Goal: Task Accomplishment & Management: Use online tool/utility

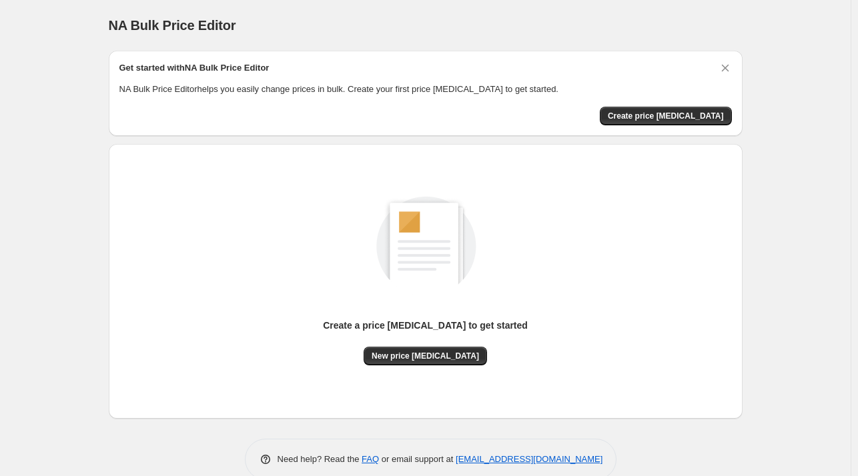
click at [446, 341] on div "Create a price change job to get started" at bounding box center [425, 333] width 205 height 28
click at [437, 358] on span "New price change job" at bounding box center [425, 356] width 107 height 11
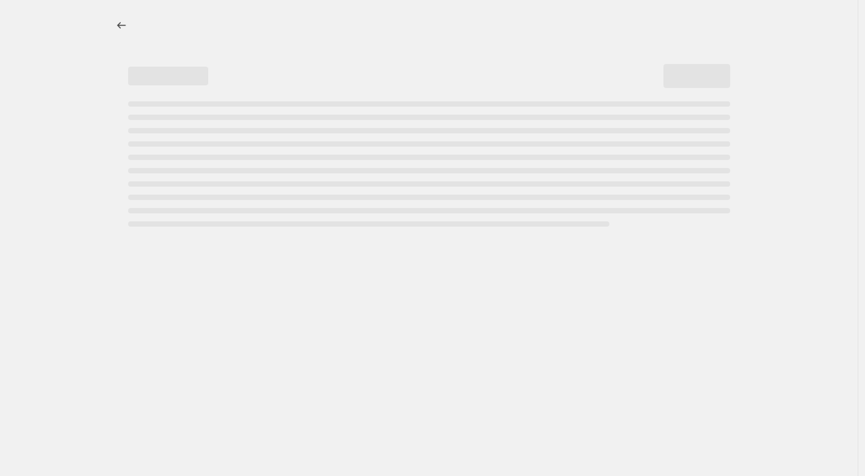
select select "percentage"
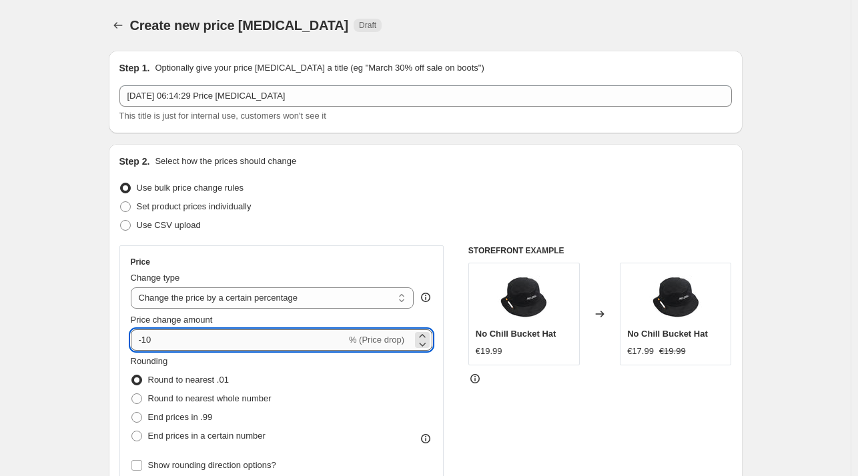
click at [229, 344] on input "-10" at bounding box center [239, 340] width 216 height 21
type input "-1"
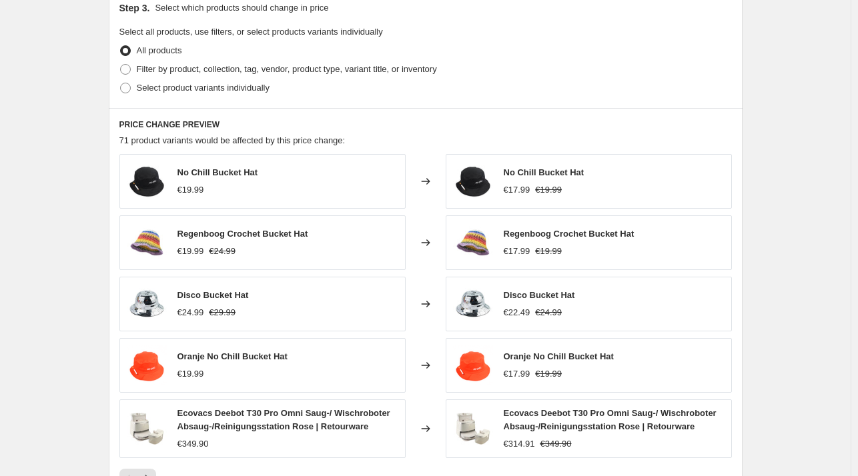
scroll to position [861, 0]
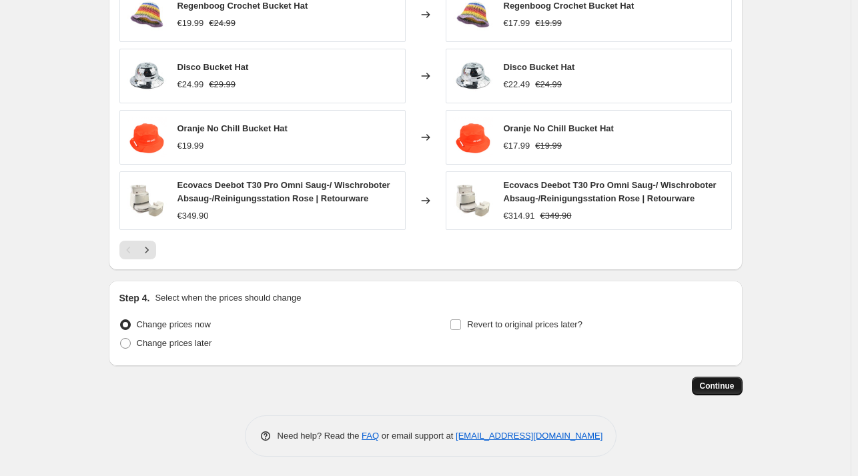
type input "-29"
click at [707, 384] on span "Continue" at bounding box center [717, 386] width 35 height 11
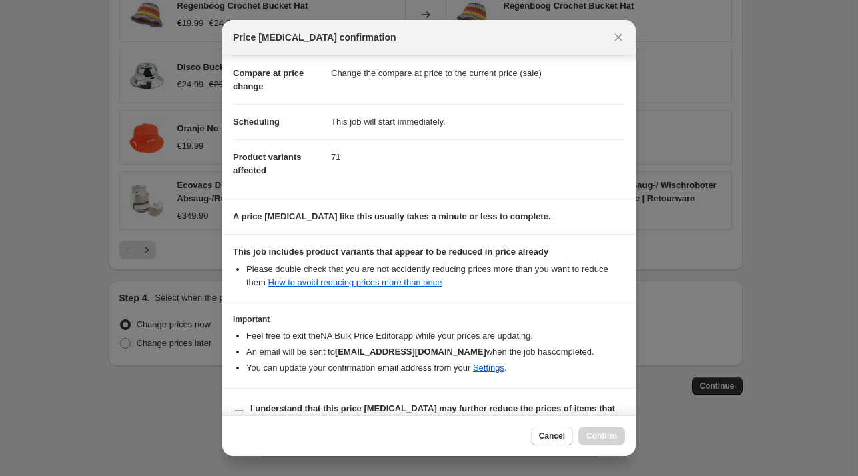
scroll to position [84, 0]
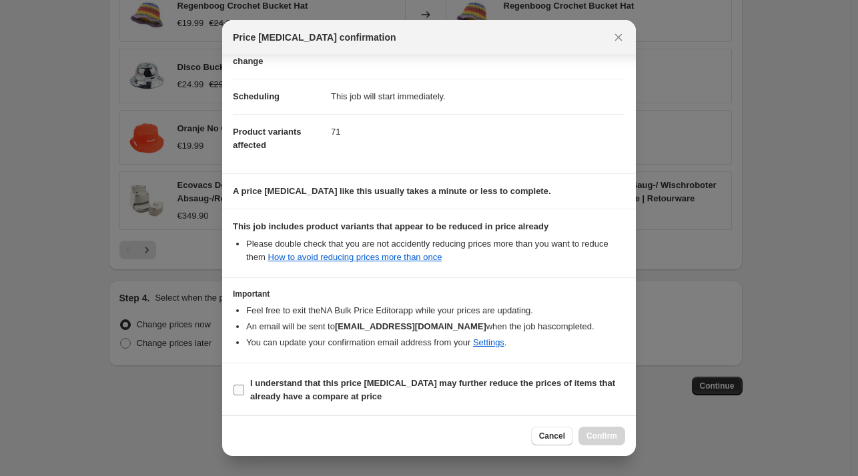
click at [345, 378] on b "I understand that this price change job may further reduce the prices of items …" at bounding box center [432, 389] width 365 height 23
click at [244, 385] on input "I understand that this price change job may further reduce the prices of items …" at bounding box center [239, 390] width 11 height 11
checkbox input "true"
click at [609, 438] on span "Confirm" at bounding box center [602, 436] width 31 height 11
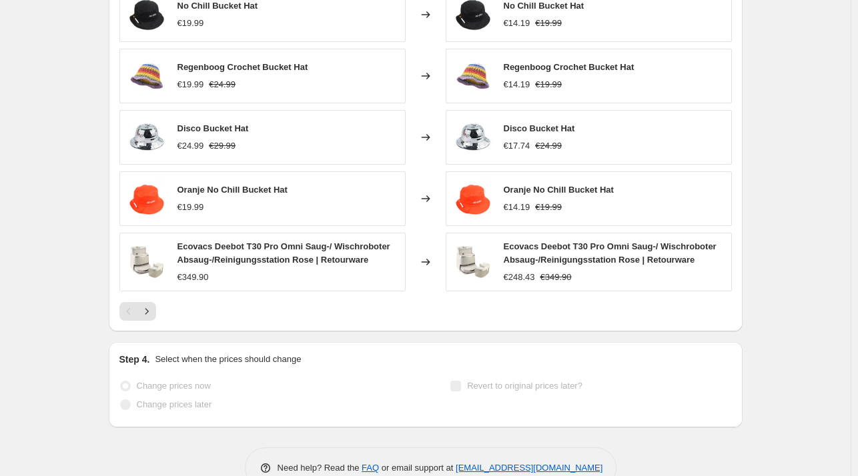
scroll to position [896, 0]
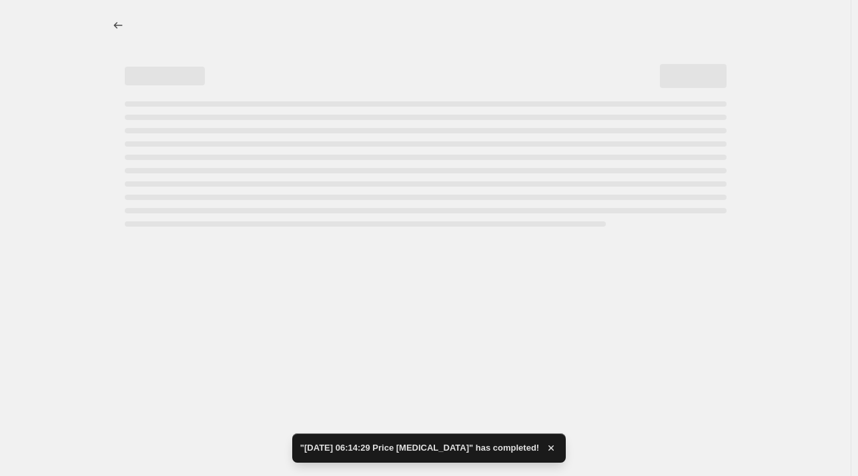
select select "percentage"
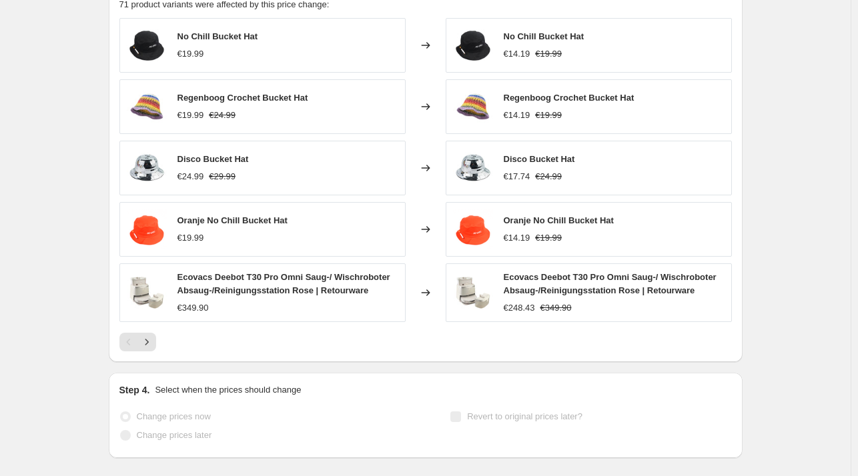
scroll to position [0, 0]
